Goal: Transaction & Acquisition: Purchase product/service

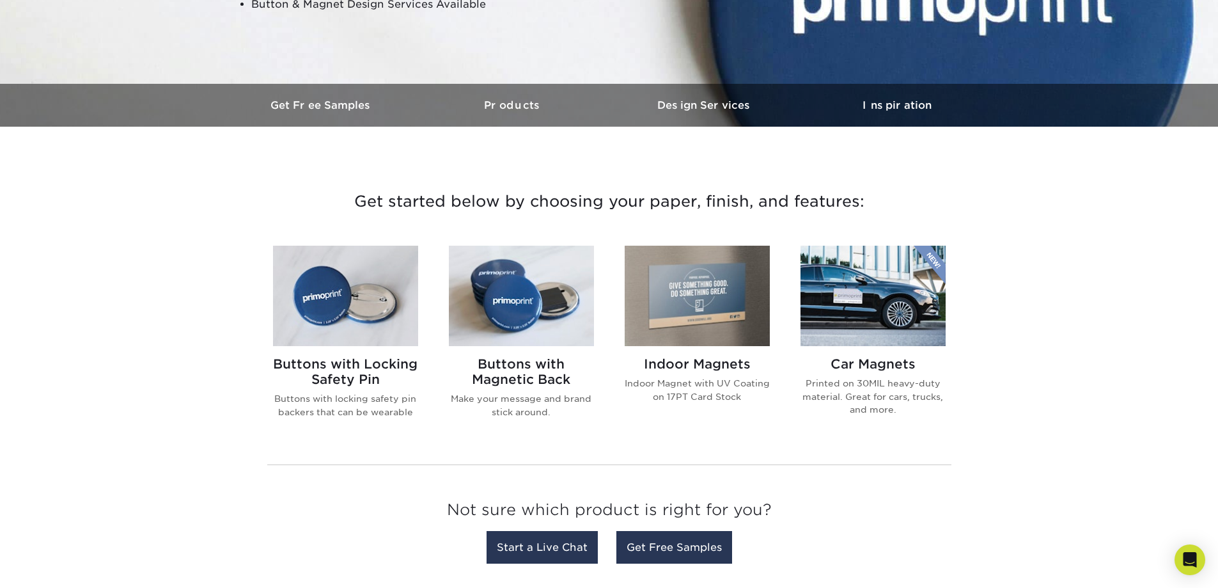
scroll to position [320, 0]
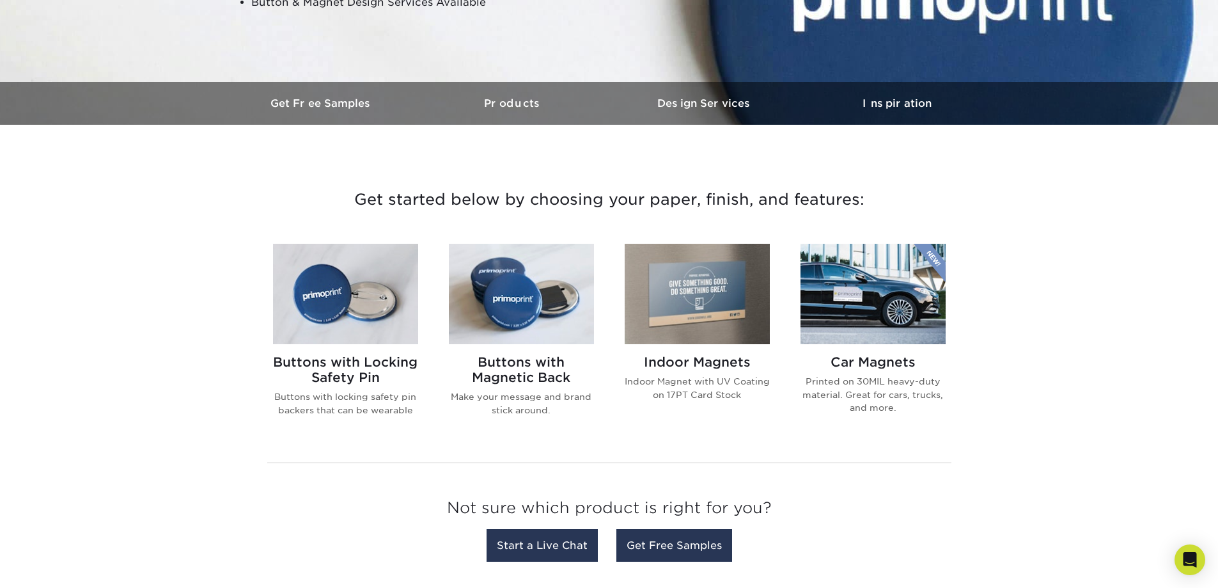
click at [559, 372] on h2 "Buttons with Magnetic Back" at bounding box center [521, 369] width 145 height 31
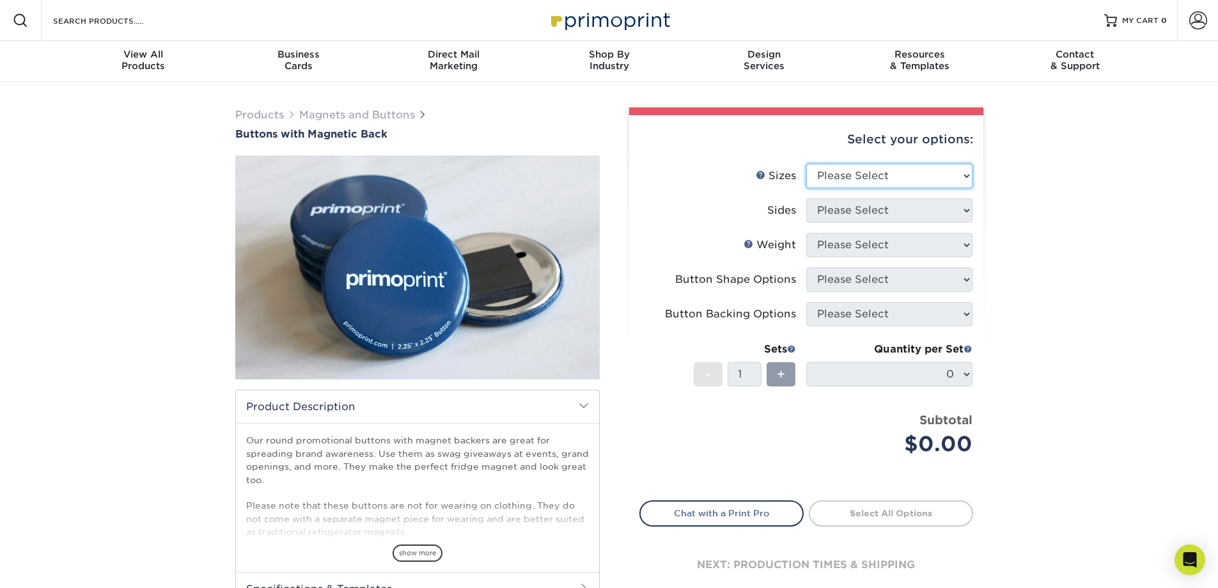
click at [854, 176] on select "Please Select 2.25" x 2.25" Round 3" x 3" Round" at bounding box center [889, 176] width 166 height 24
